Goal: Check status: Check status

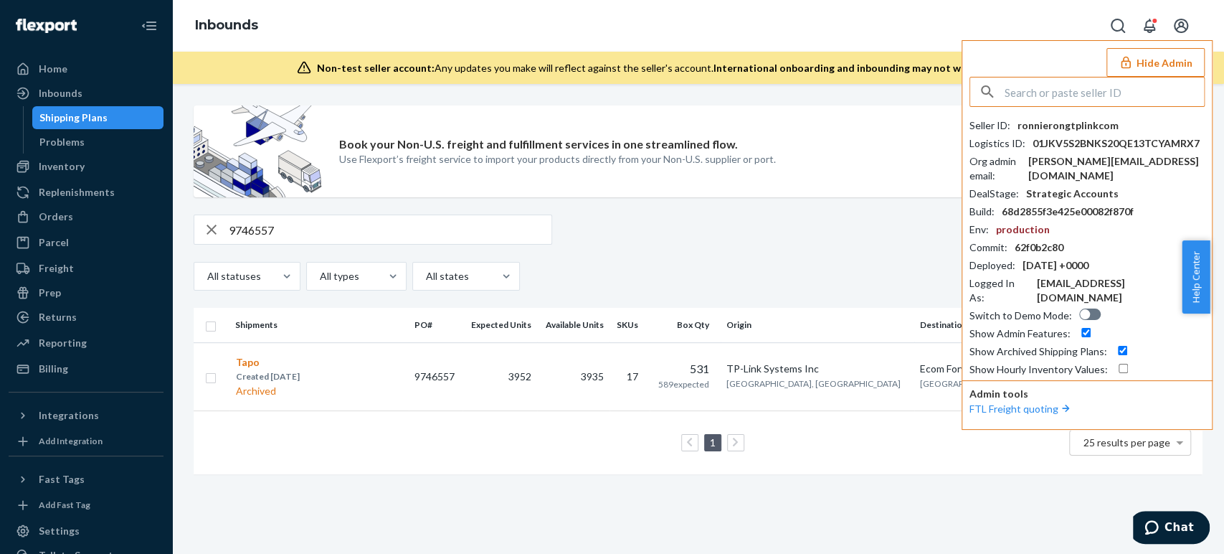
click at [1107, 85] on input "text" at bounding box center [1104, 91] width 199 height 29
type input "ronnierongtplinkcom"
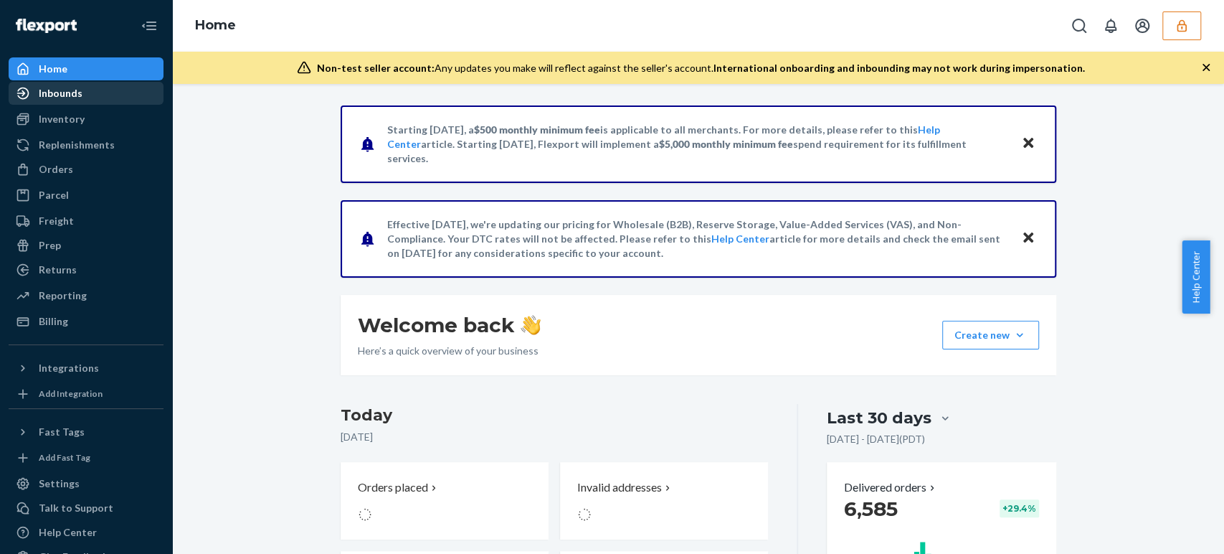
click at [52, 86] on div "Inbounds" at bounding box center [61, 93] width 44 height 14
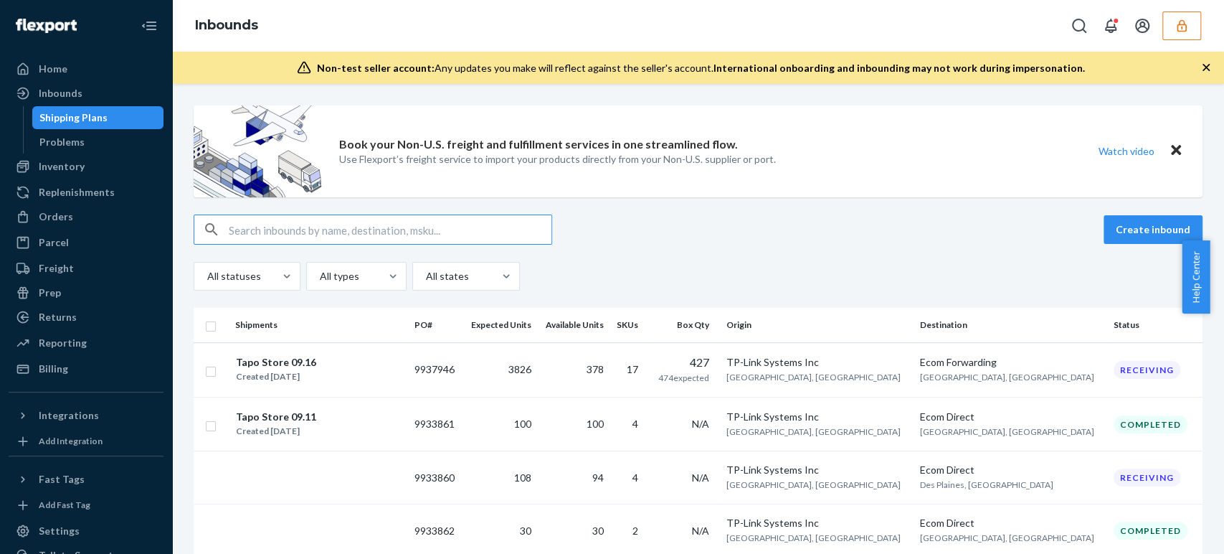
type input "9746573"
click at [242, 232] on input "text" at bounding box center [390, 229] width 323 height 29
paste input "9746573"
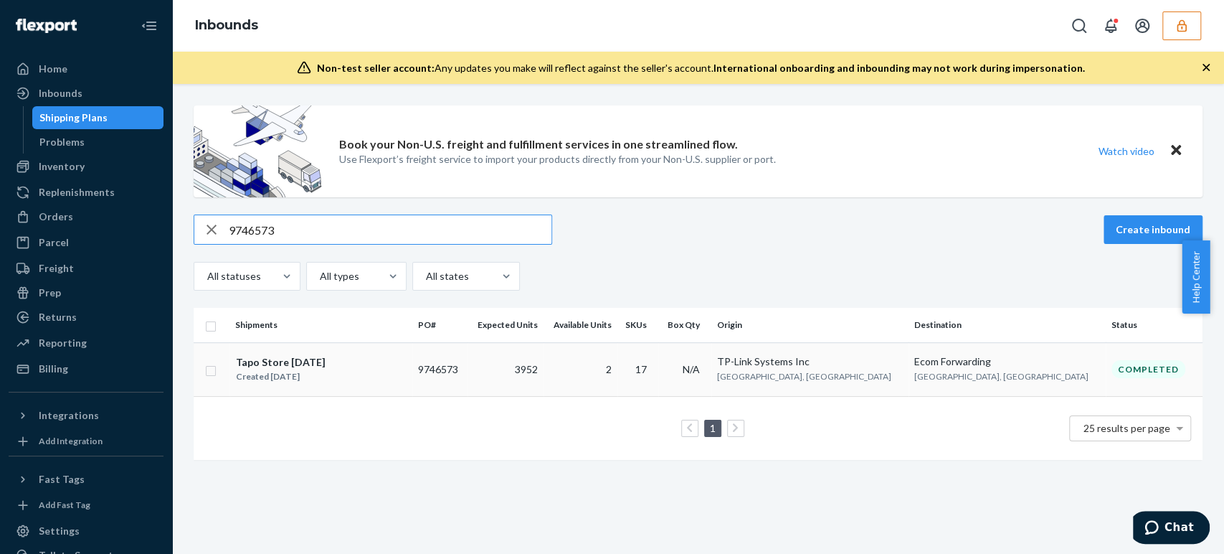
type input "9746573"
click at [530, 376] on td "3952" at bounding box center [506, 369] width 76 height 54
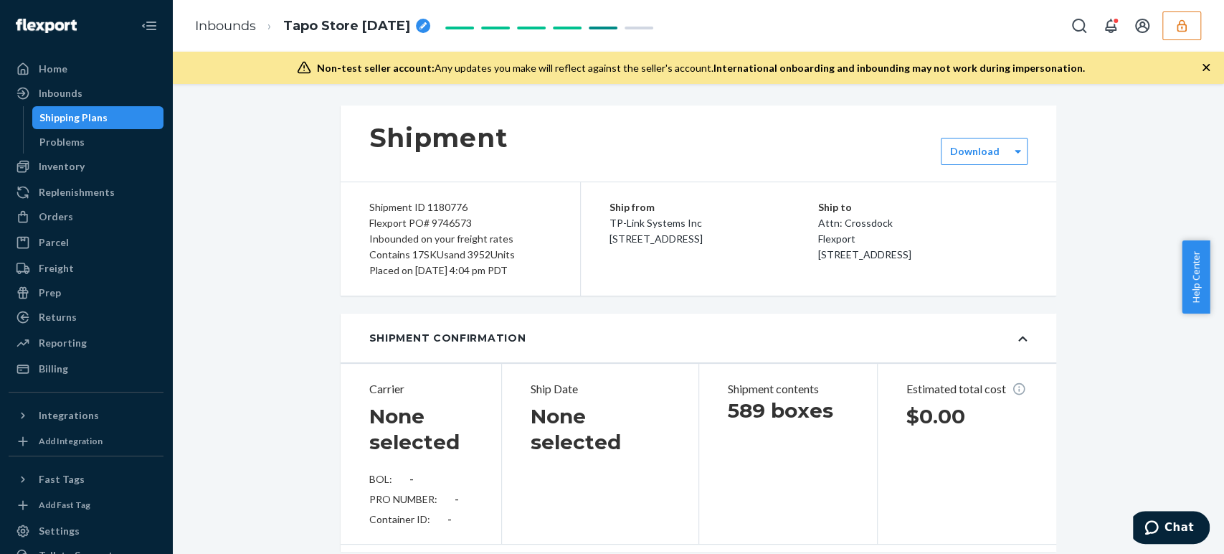
type input "4007034193"
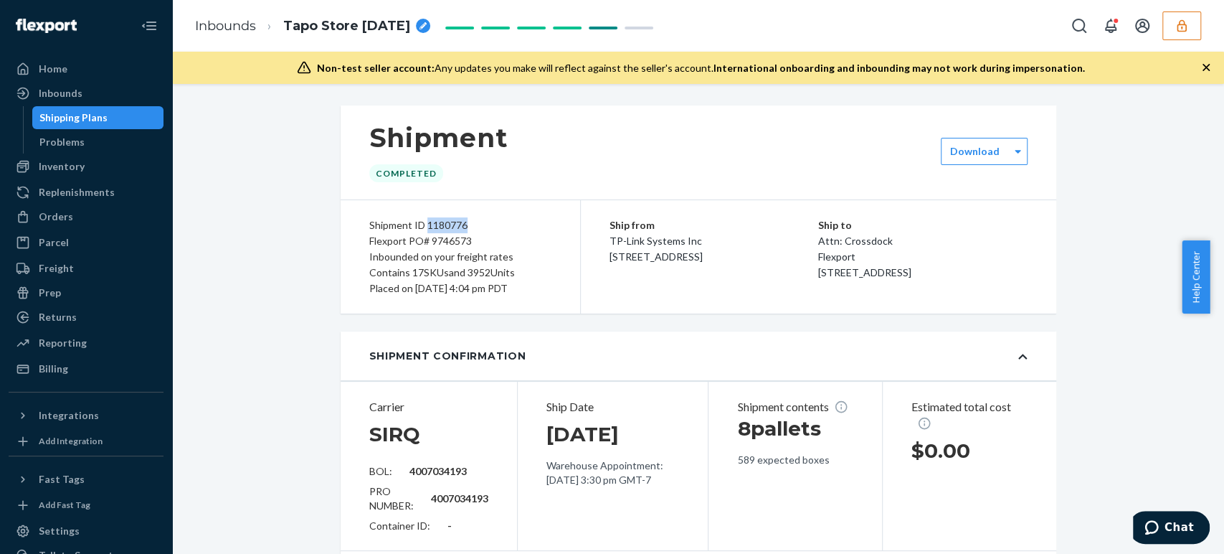
drag, startPoint x: 419, startPoint y: 223, endPoint x: 461, endPoint y: 217, distance: 42.8
click at [479, 222] on div "Shipment ID 1180776" at bounding box center [460, 225] width 182 height 16
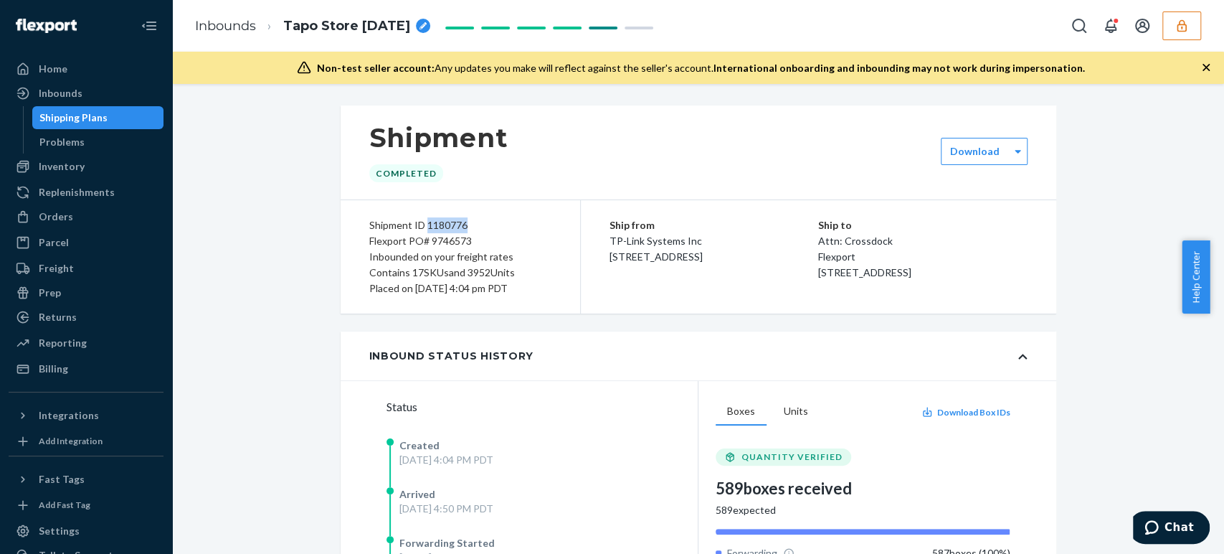
copy div "1180776"
click at [80, 2] on div at bounding box center [86, 26] width 155 height 52
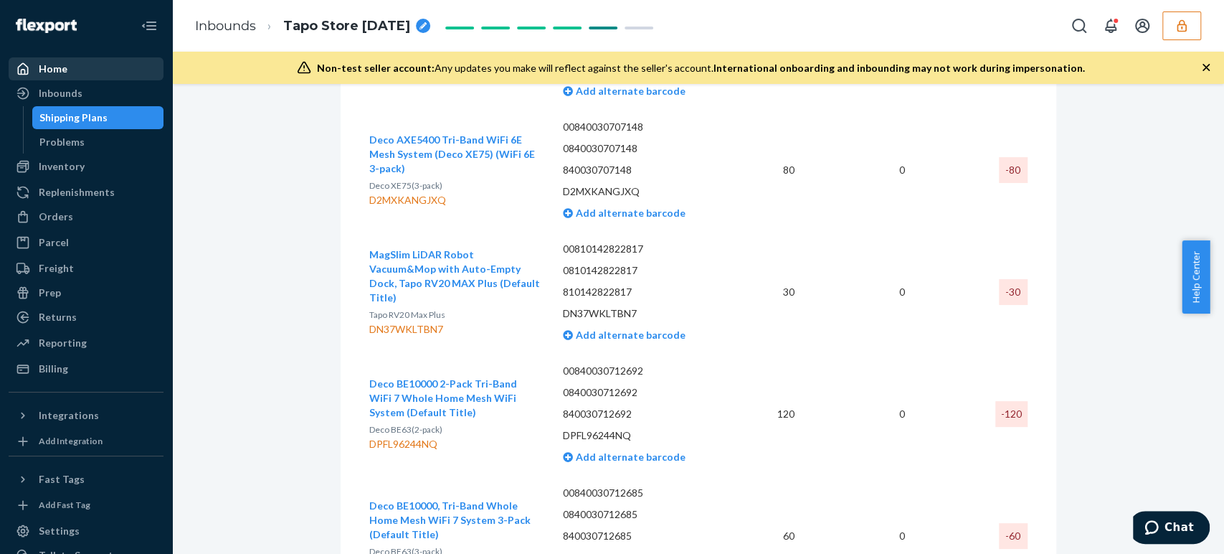
scroll to position [3987, 0]
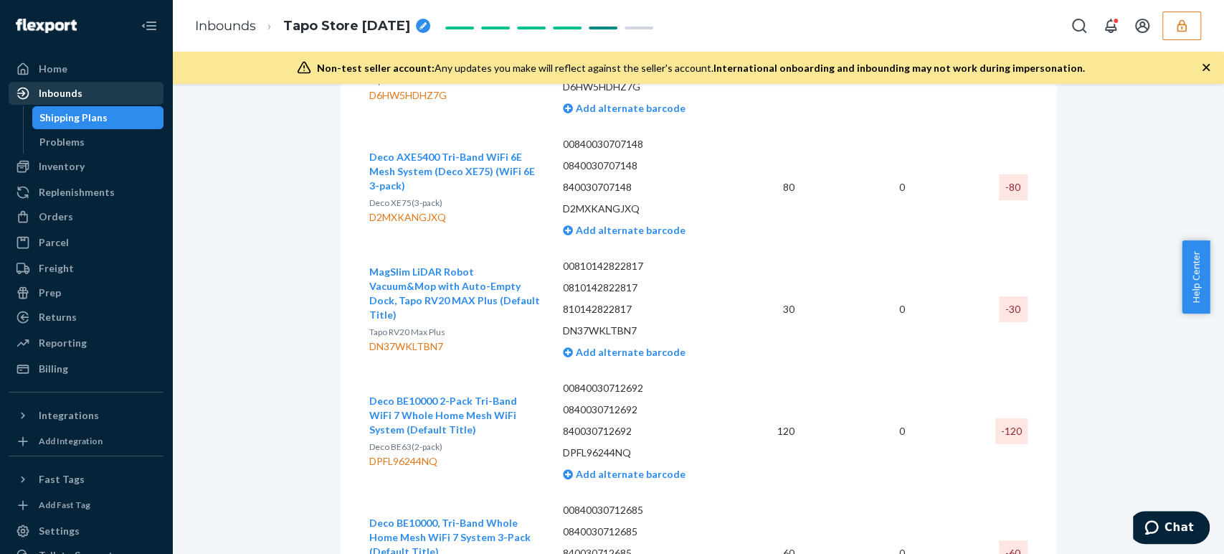
drag, startPoint x: 42, startPoint y: 77, endPoint x: 62, endPoint y: 94, distance: 25.4
click at [42, 77] on div "Home" at bounding box center [86, 69] width 152 height 20
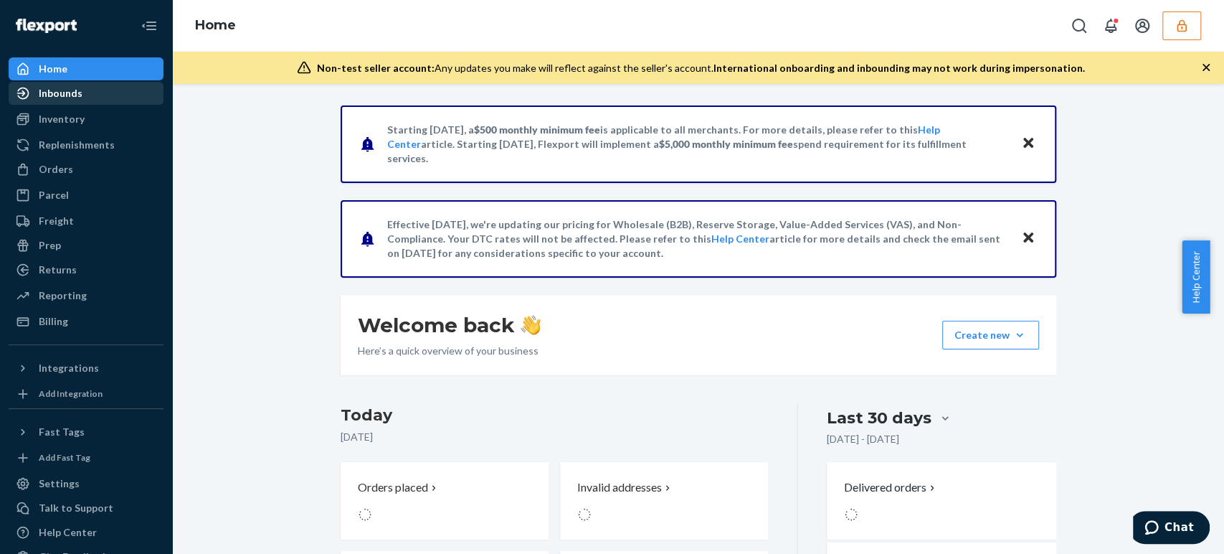
click at [62, 94] on div "Inbounds" at bounding box center [61, 93] width 44 height 14
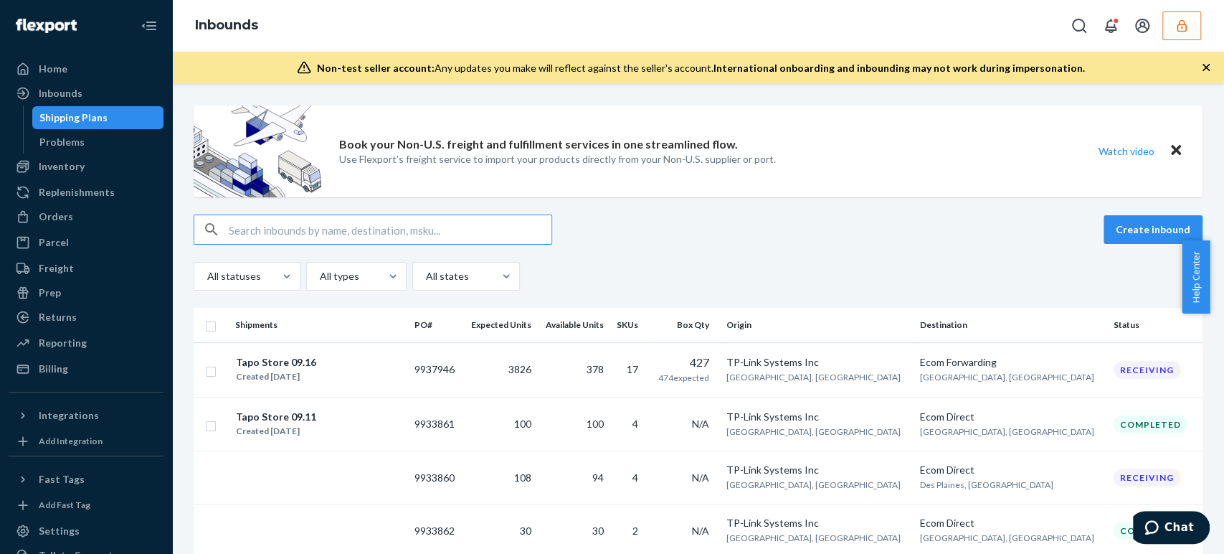
type input "9746557"
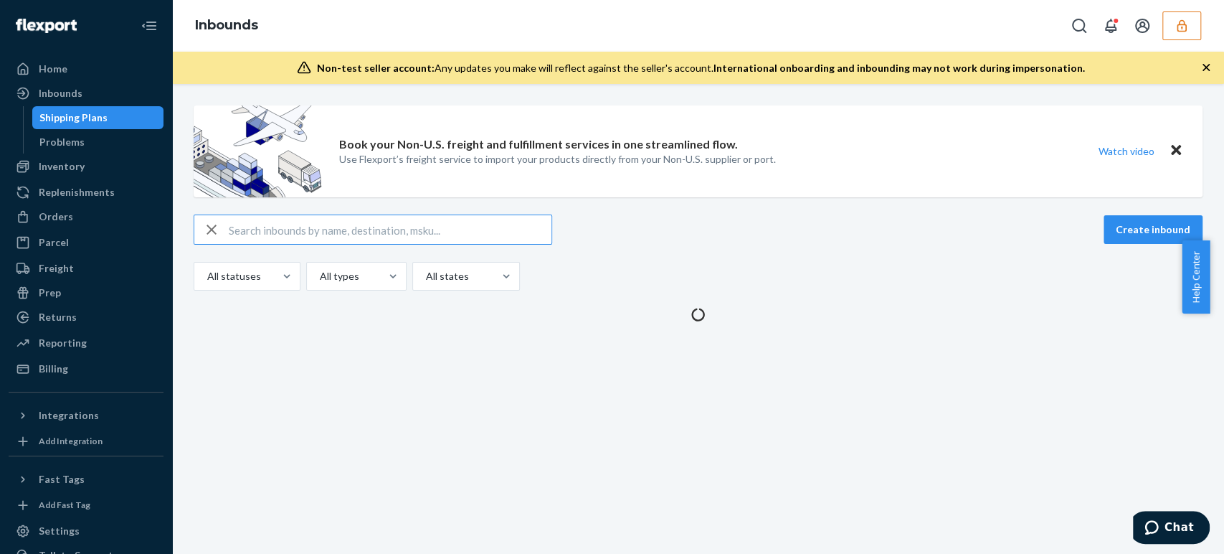
type input "9746557"
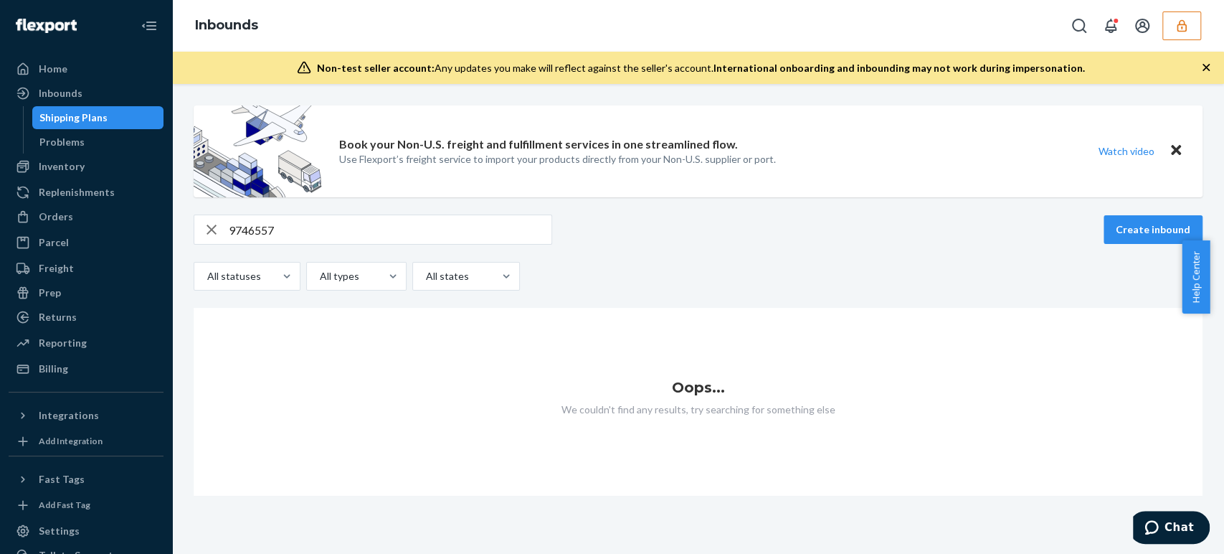
click at [233, 231] on input "9746557" at bounding box center [390, 229] width 323 height 29
click at [229, 229] on input "9746557" at bounding box center [390, 229] width 323 height 29
click at [297, 236] on input "9746557" at bounding box center [390, 229] width 323 height 29
click at [1181, 20] on icon "button" at bounding box center [1181, 25] width 9 height 12
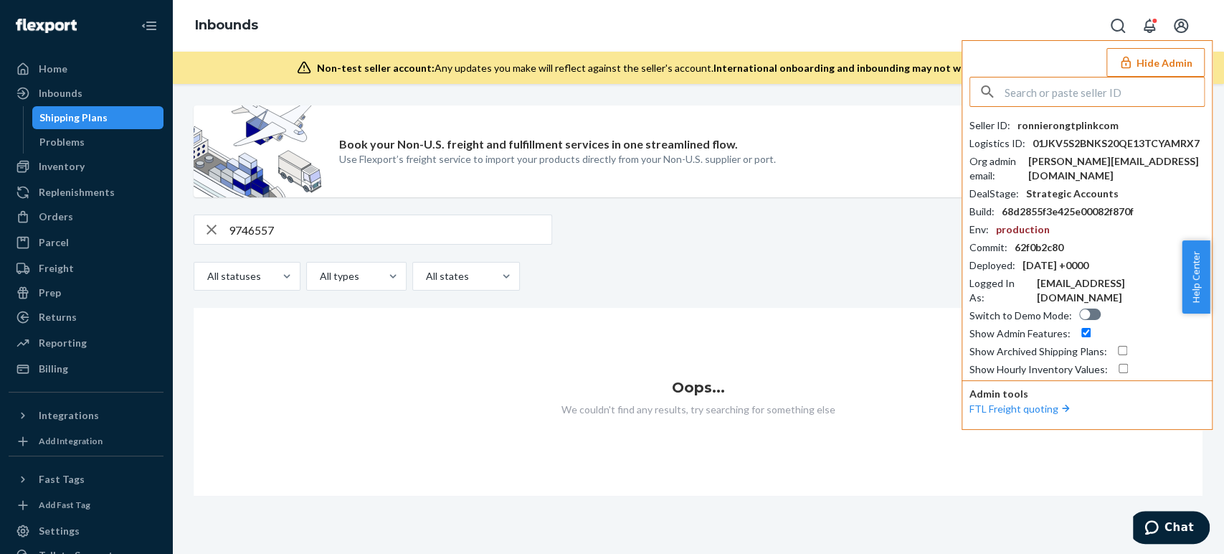
click at [1122, 346] on input "checkbox" at bounding box center [1122, 350] width 9 height 9
checkbox input "true"
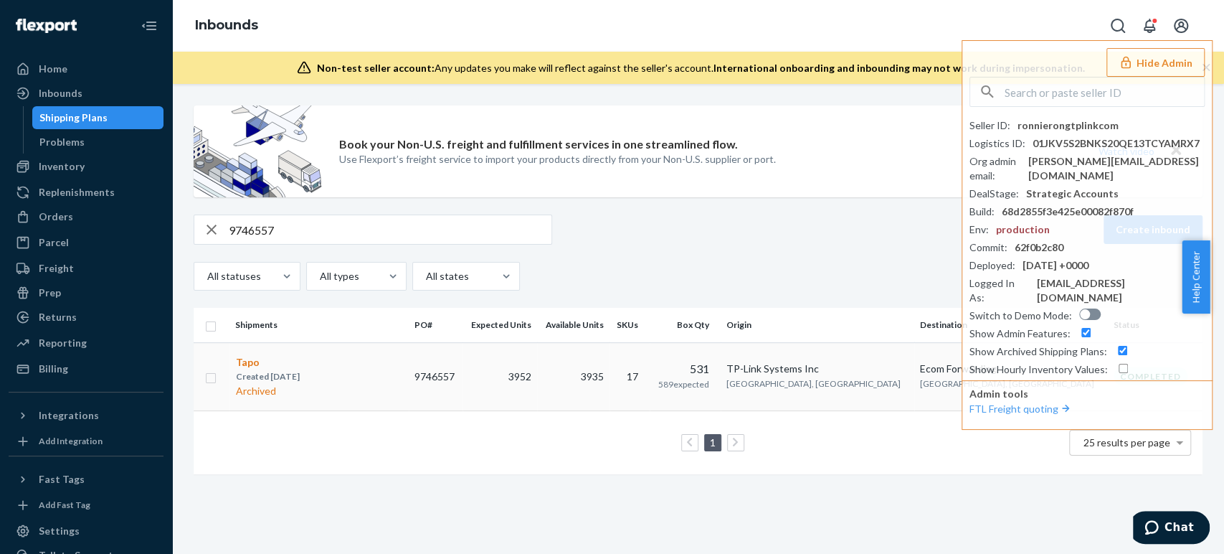
click at [323, 374] on div "Tapo Created [DATE] Archived" at bounding box center [319, 376] width 168 height 44
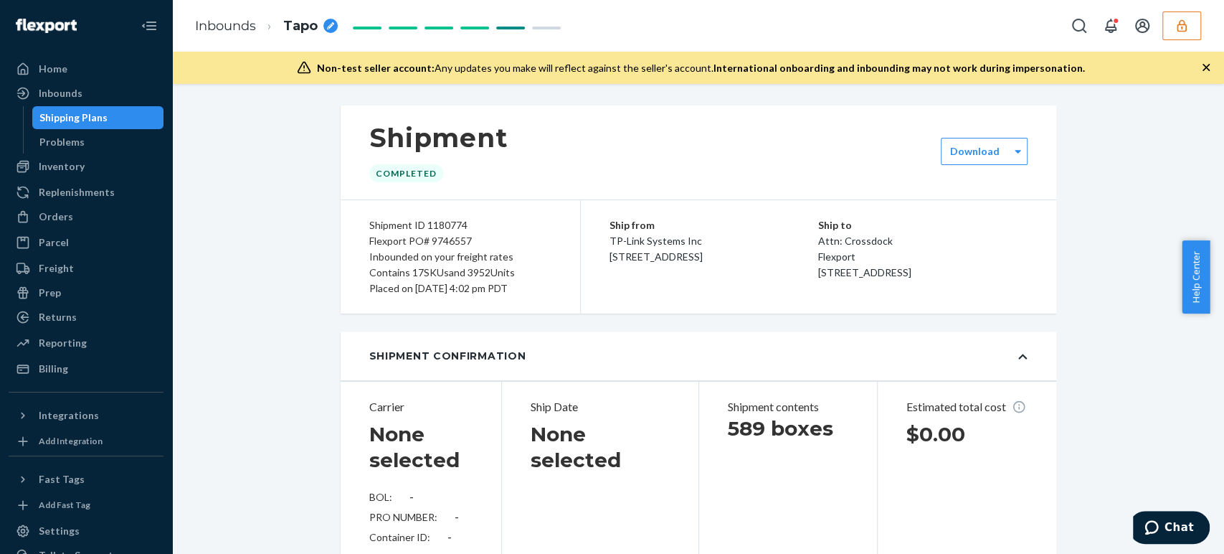
click at [436, 226] on div "Shipment ID 1180774" at bounding box center [460, 225] width 182 height 16
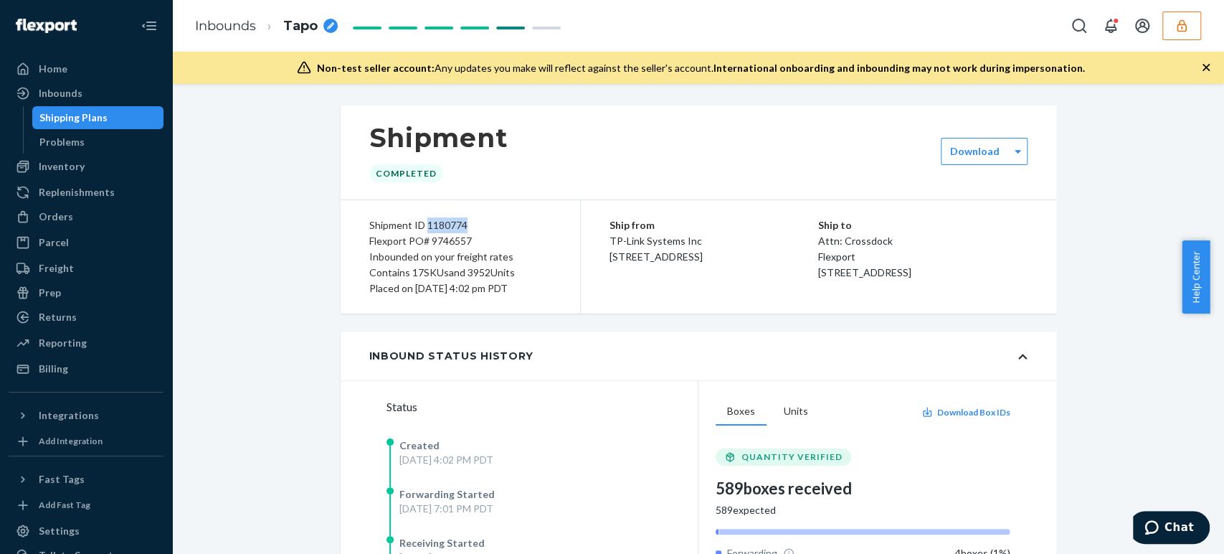
copy div "1180774"
